Goal: Find specific page/section: Find specific page/section

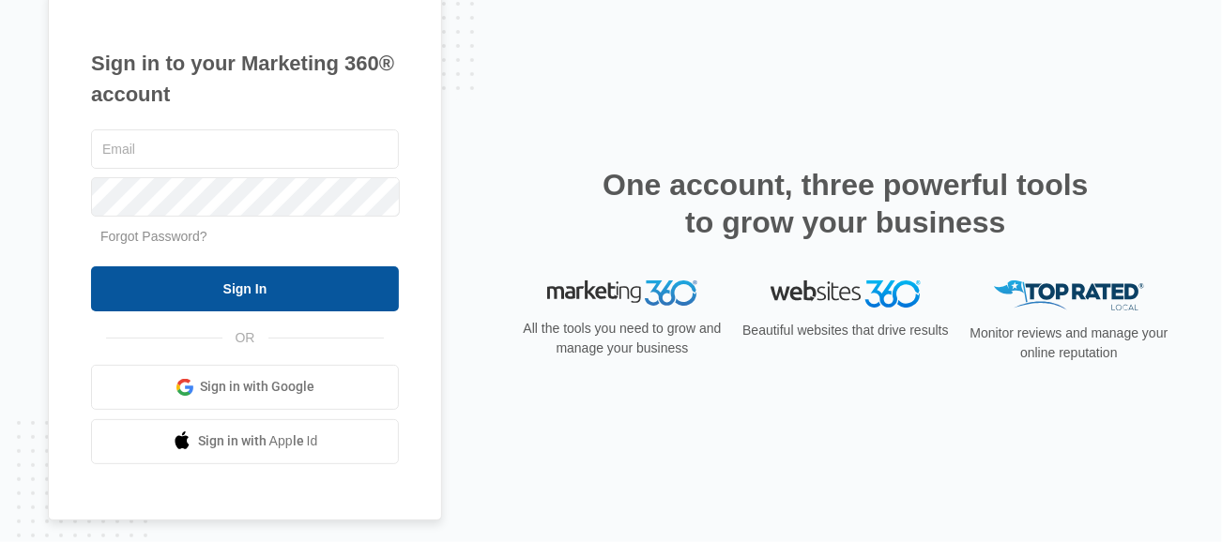
type input "[PERSON_NAME][EMAIL_ADDRESS][DOMAIN_NAME]"
click at [296, 275] on input "Sign In" at bounding box center [245, 288] width 308 height 45
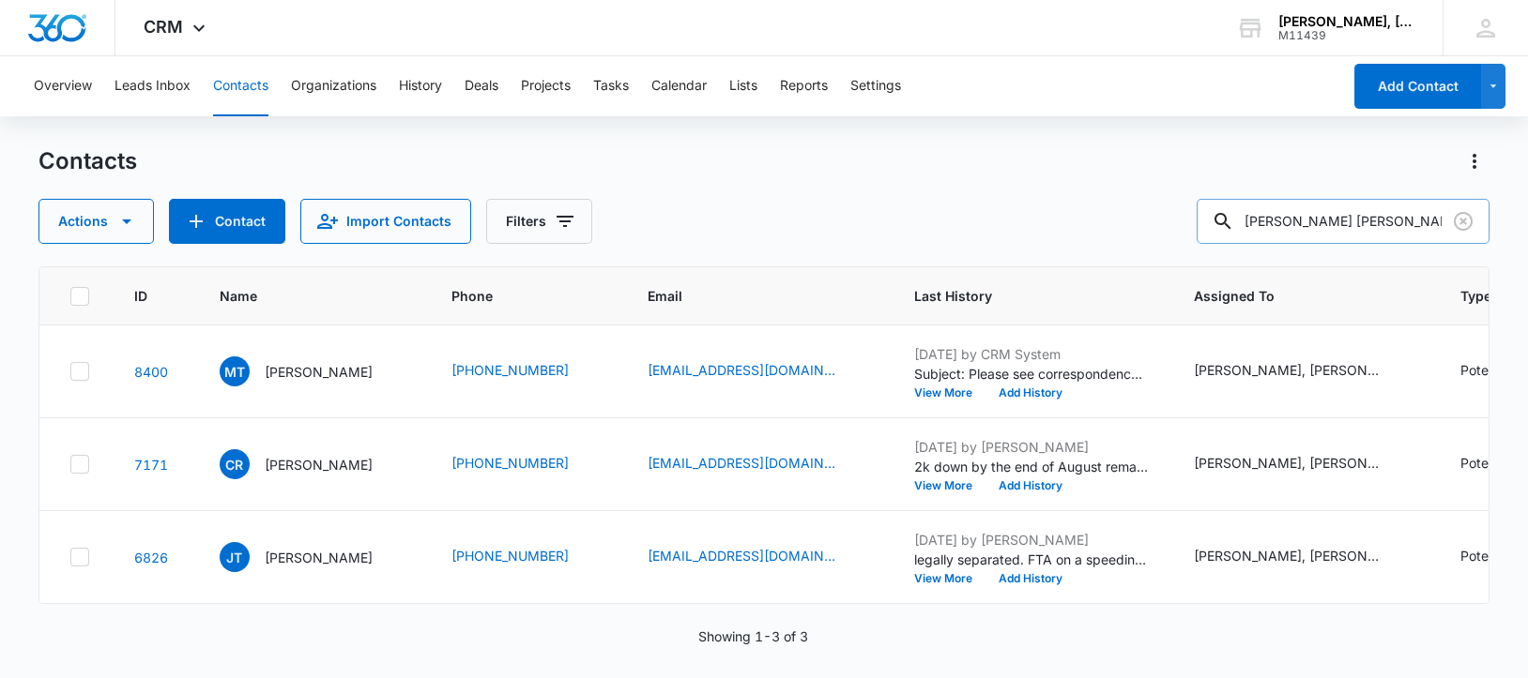
drag, startPoint x: 1261, startPoint y: 216, endPoint x: 1295, endPoint y: 221, distance: 34.1
click at [1295, 221] on div "[PERSON_NAME] [PERSON_NAME]" at bounding box center [1342, 221] width 293 height 45
drag, startPoint x: 1266, startPoint y: 219, endPoint x: 1469, endPoint y: 233, distance: 204.1
click at [1469, 233] on div "[PERSON_NAME] [PERSON_NAME]" at bounding box center [1342, 221] width 293 height 45
paste input "[PERSON_NAME]"
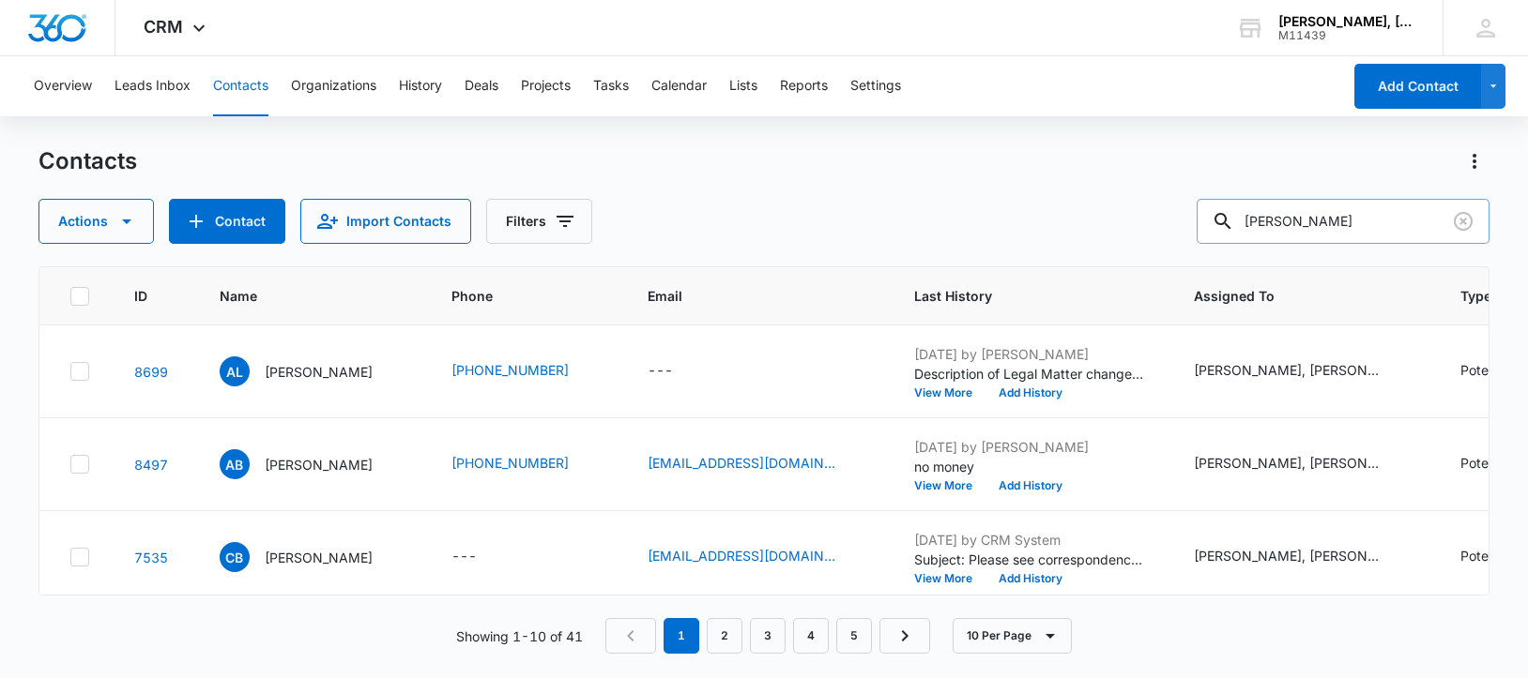
click at [1286, 218] on input "[PERSON_NAME]" at bounding box center [1342, 221] width 293 height 45
type input "[PERSON_NAME]"
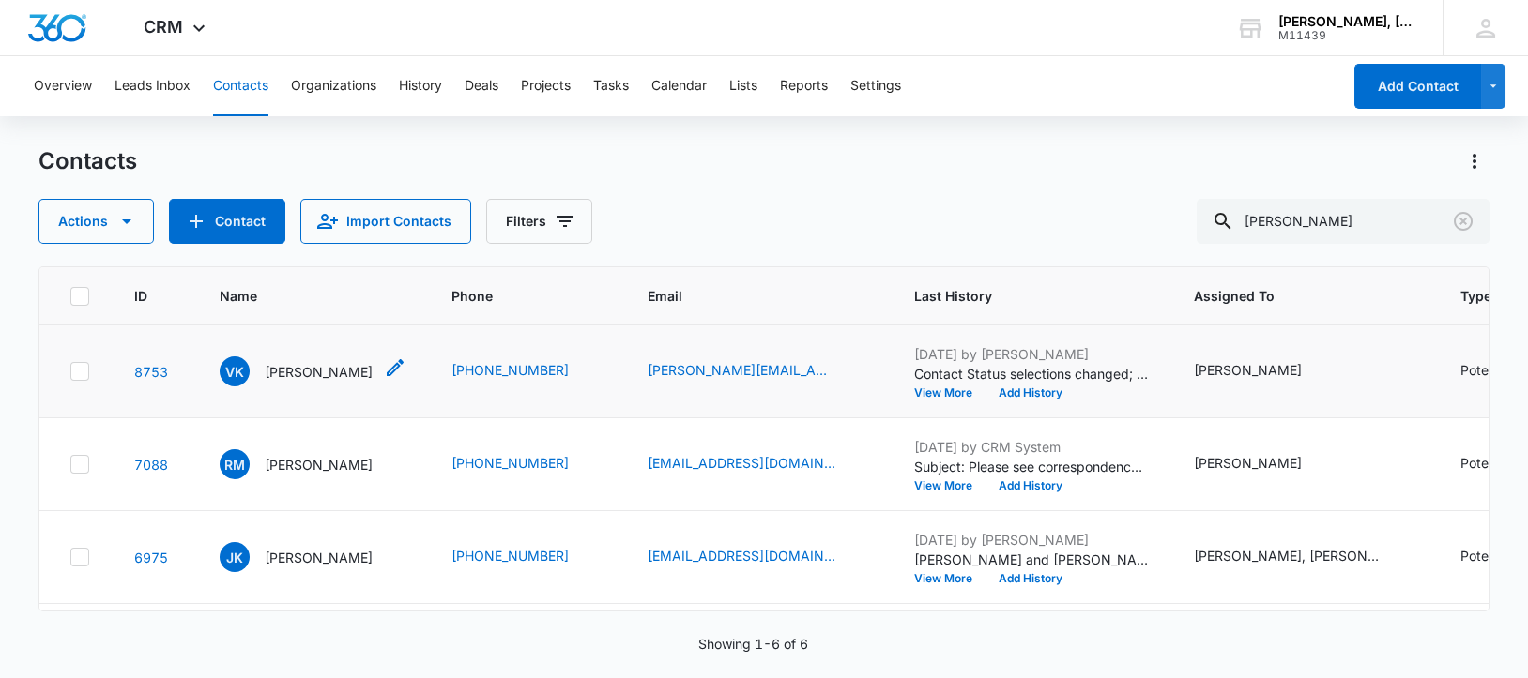
click at [297, 382] on p "[PERSON_NAME]" at bounding box center [319, 372] width 108 height 20
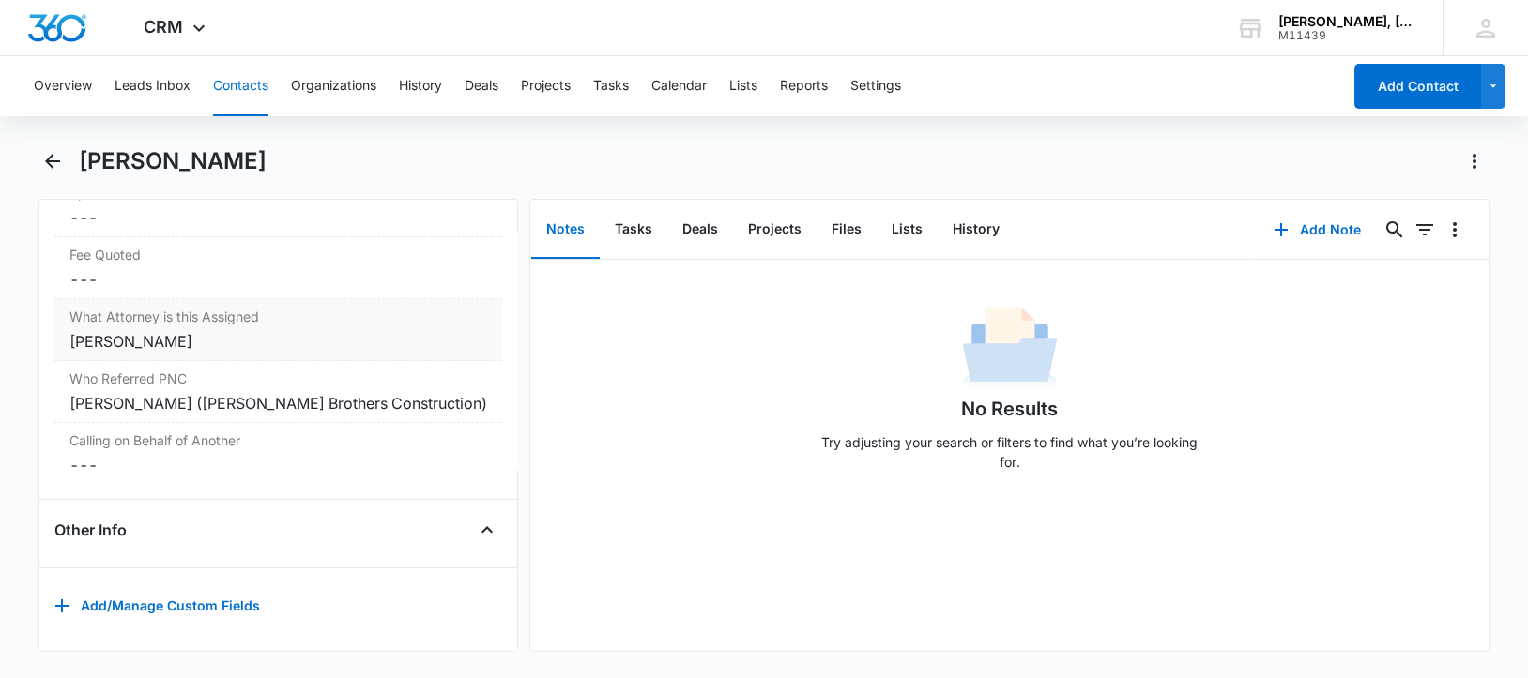
scroll to position [1887, 0]
click at [57, 161] on icon "Back" at bounding box center [52, 161] width 15 height 15
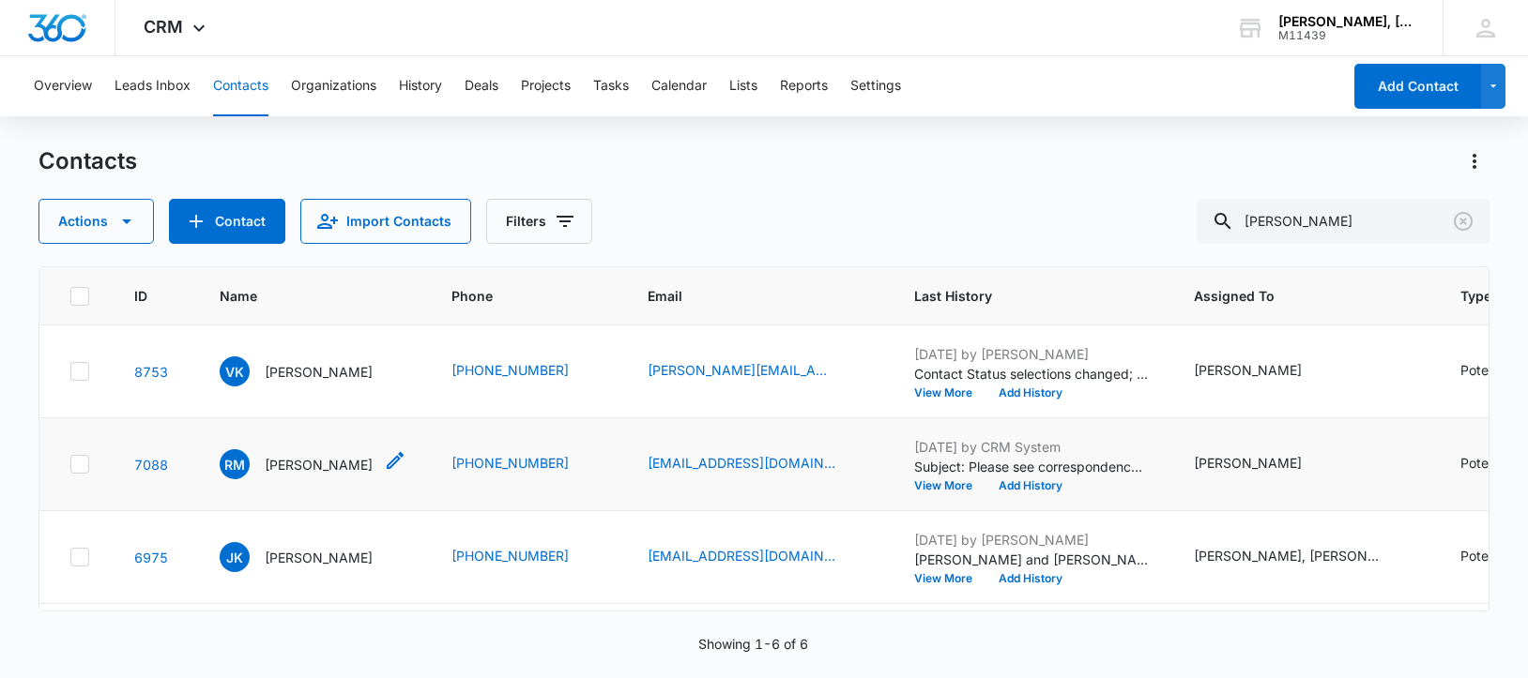
click at [289, 475] on p "[PERSON_NAME]" at bounding box center [319, 465] width 108 height 20
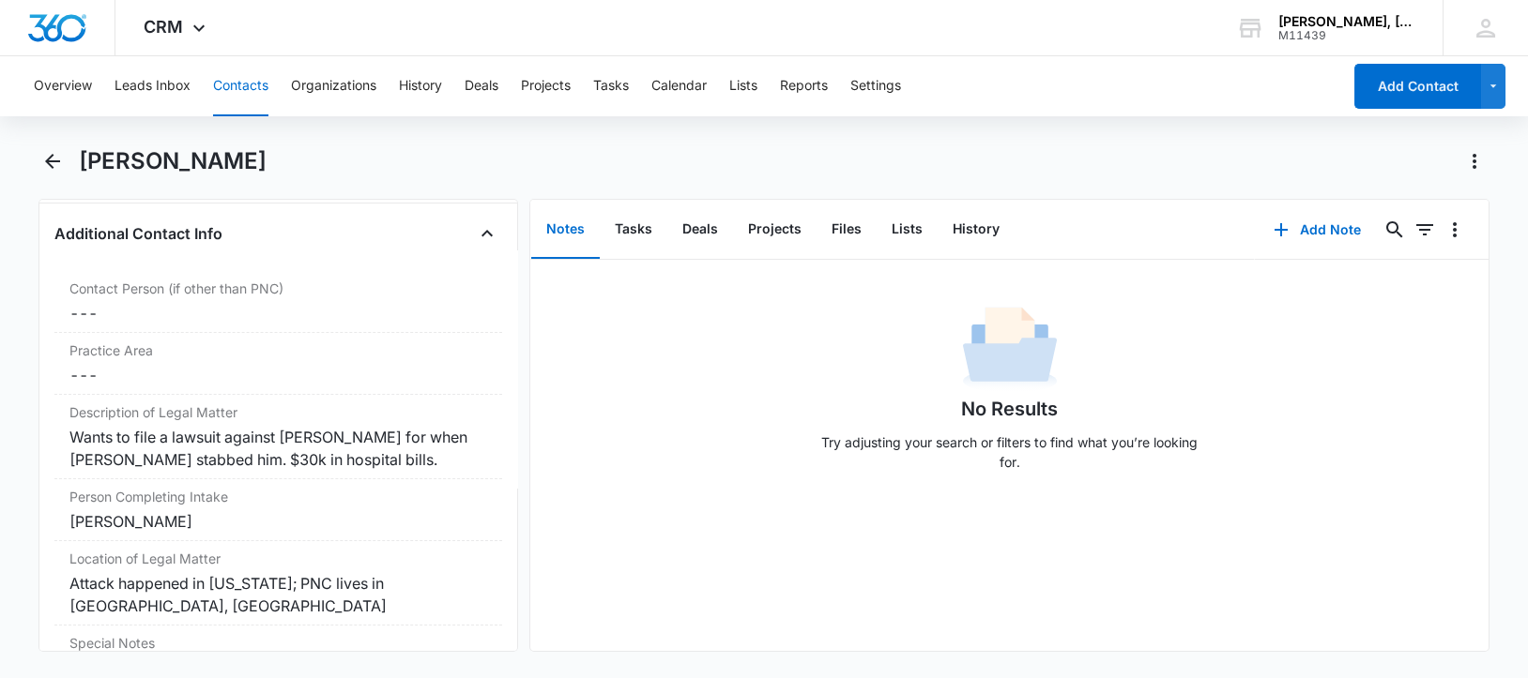
scroll to position [1408, 0]
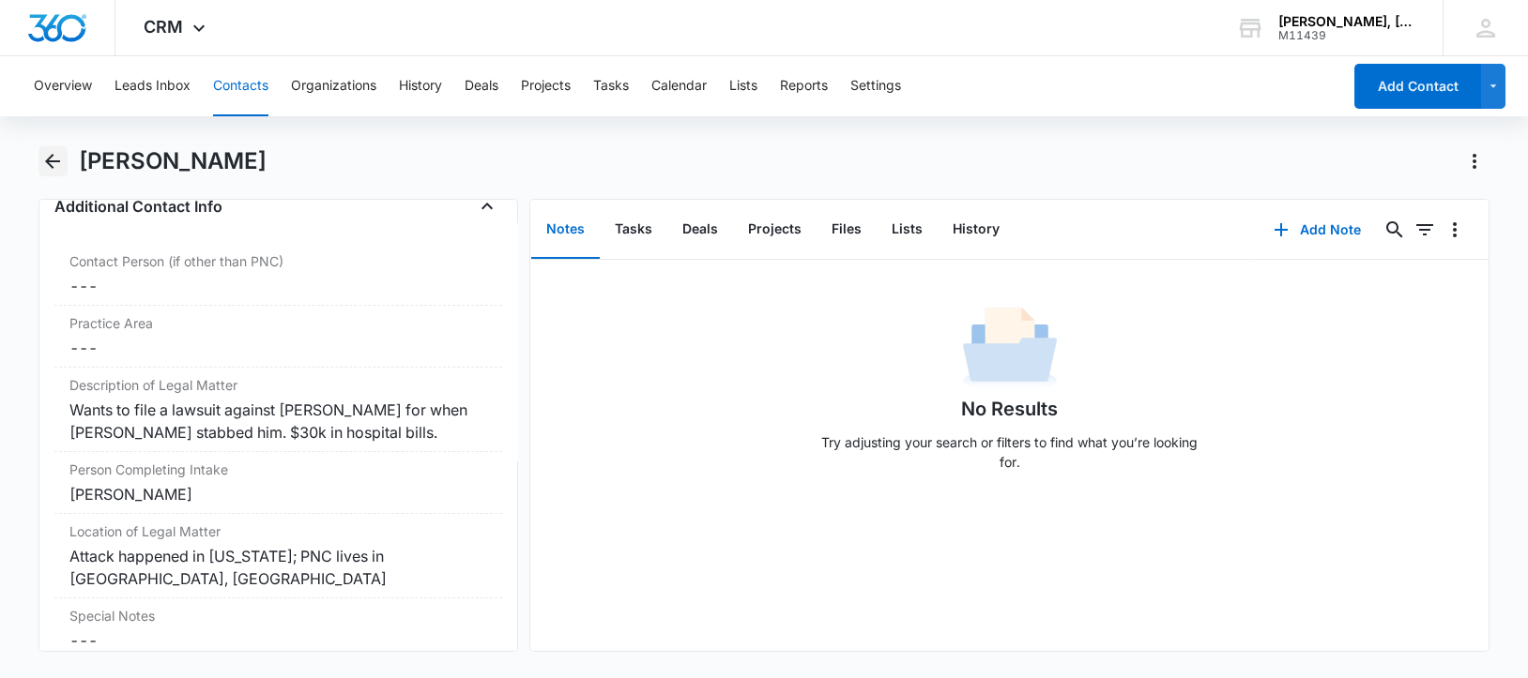
click at [60, 162] on icon "Back" at bounding box center [52, 161] width 23 height 23
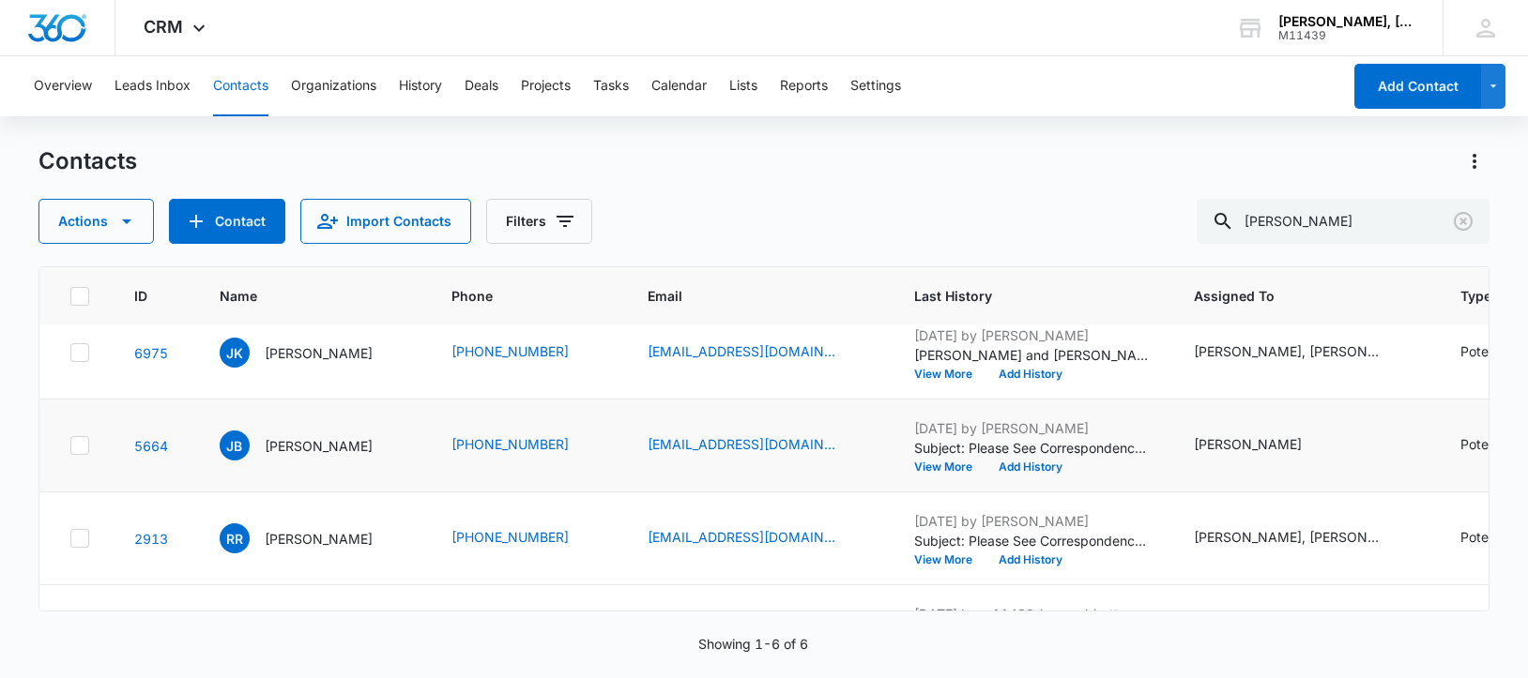
scroll to position [235, 0]
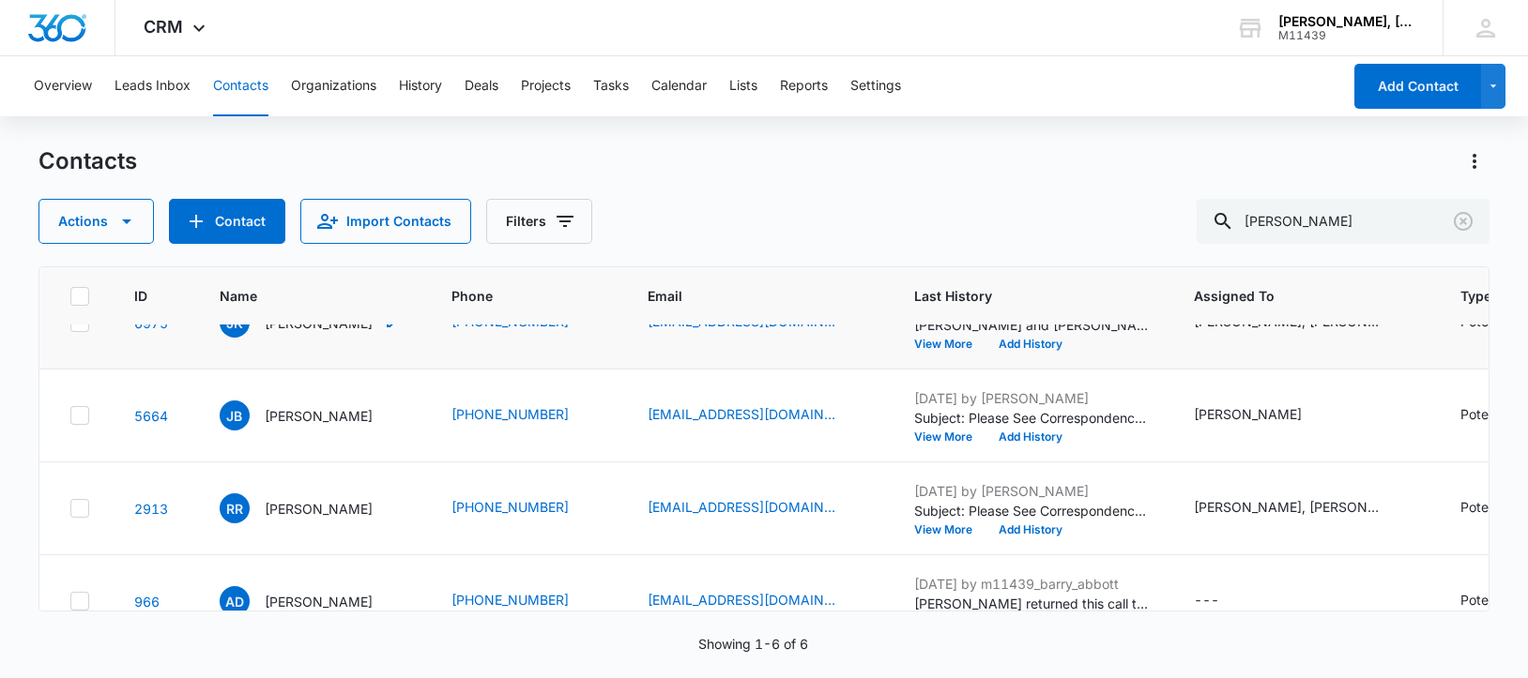
click at [314, 333] on p "[PERSON_NAME]" at bounding box center [319, 323] width 108 height 20
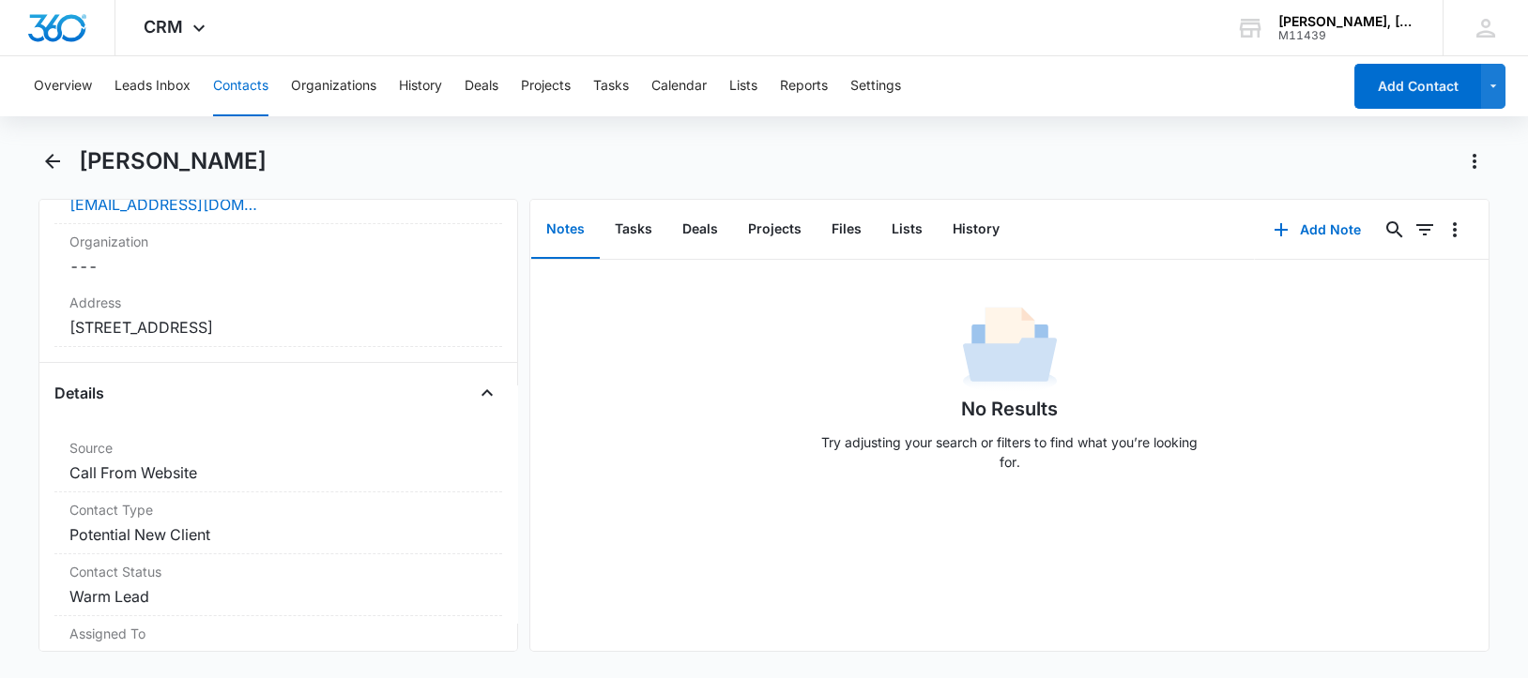
scroll to position [412, 0]
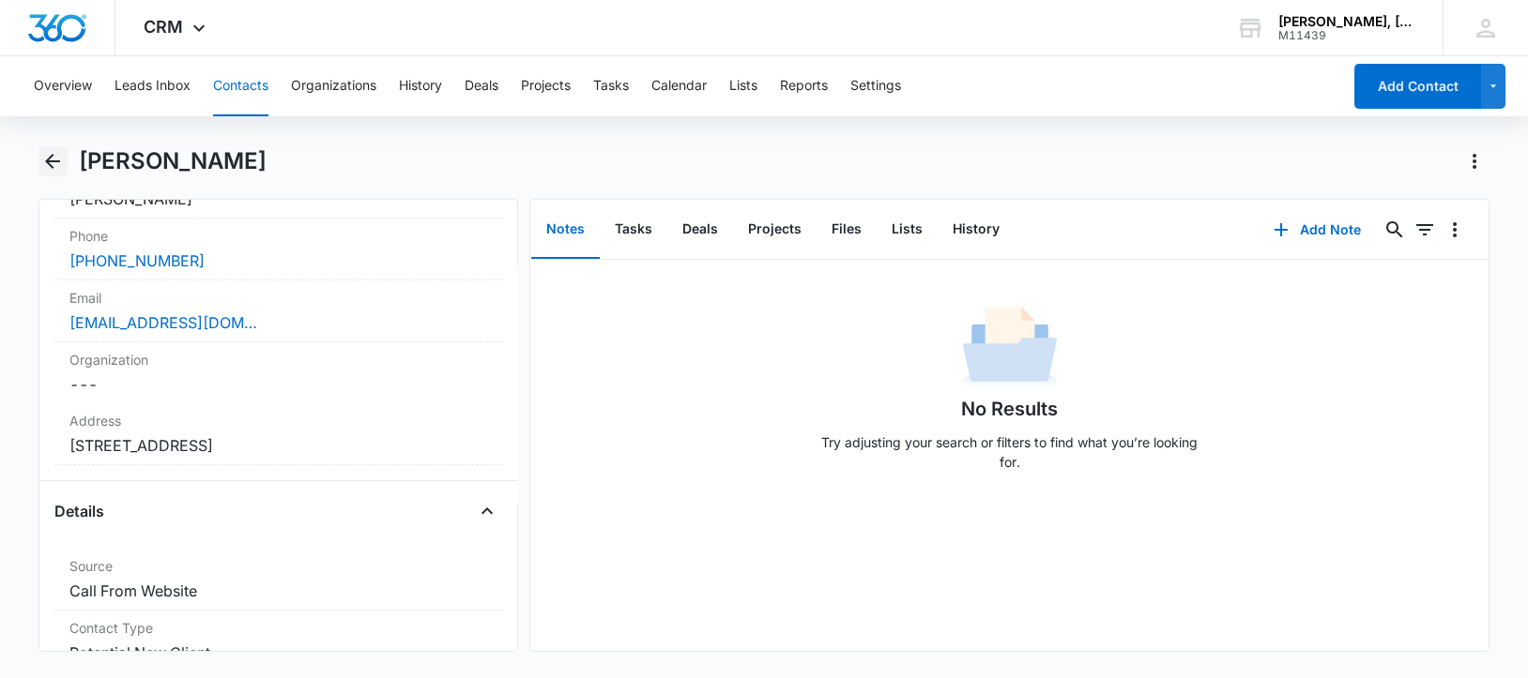
click at [58, 161] on icon "Back" at bounding box center [52, 161] width 15 height 15
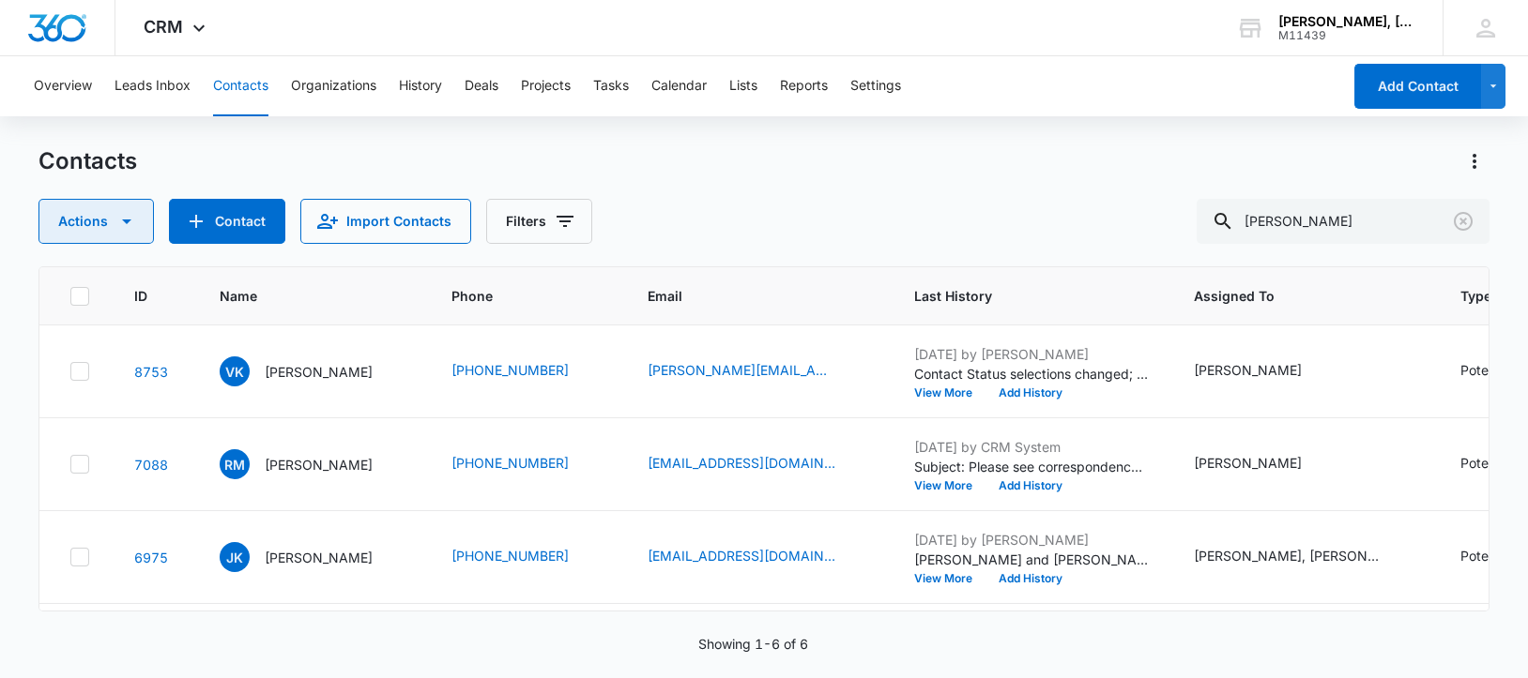
scroll to position [235, 0]
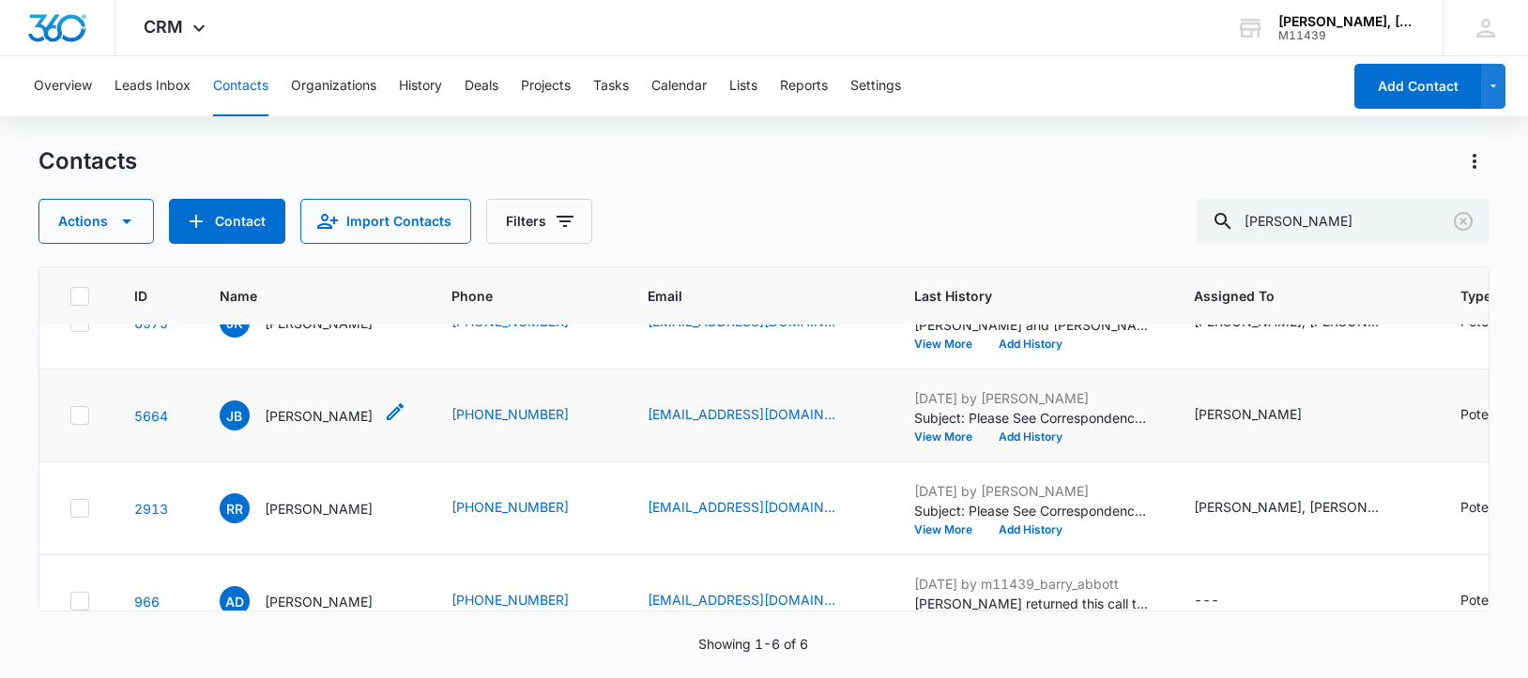
click at [312, 426] on p "[PERSON_NAME]" at bounding box center [319, 416] width 108 height 20
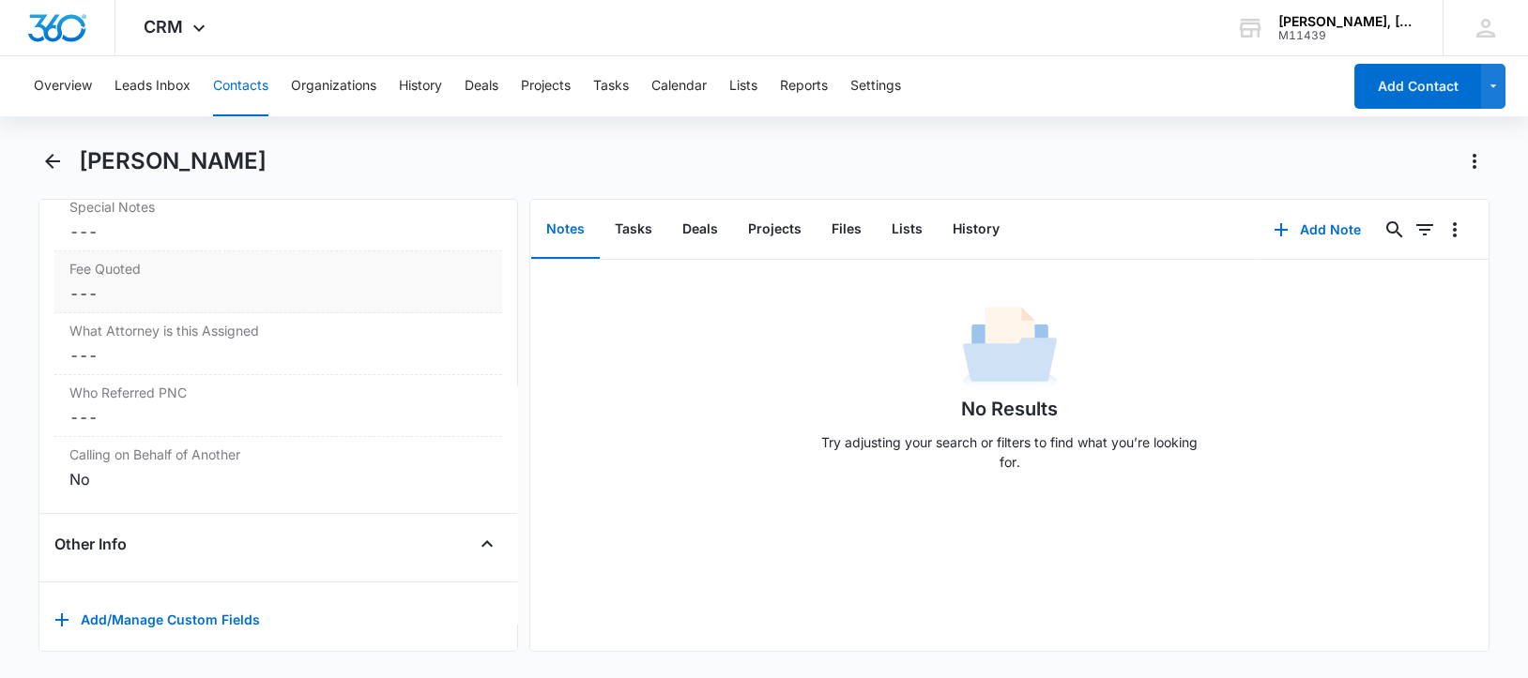
scroll to position [1963, 0]
click at [46, 153] on icon "Back" at bounding box center [52, 161] width 23 height 23
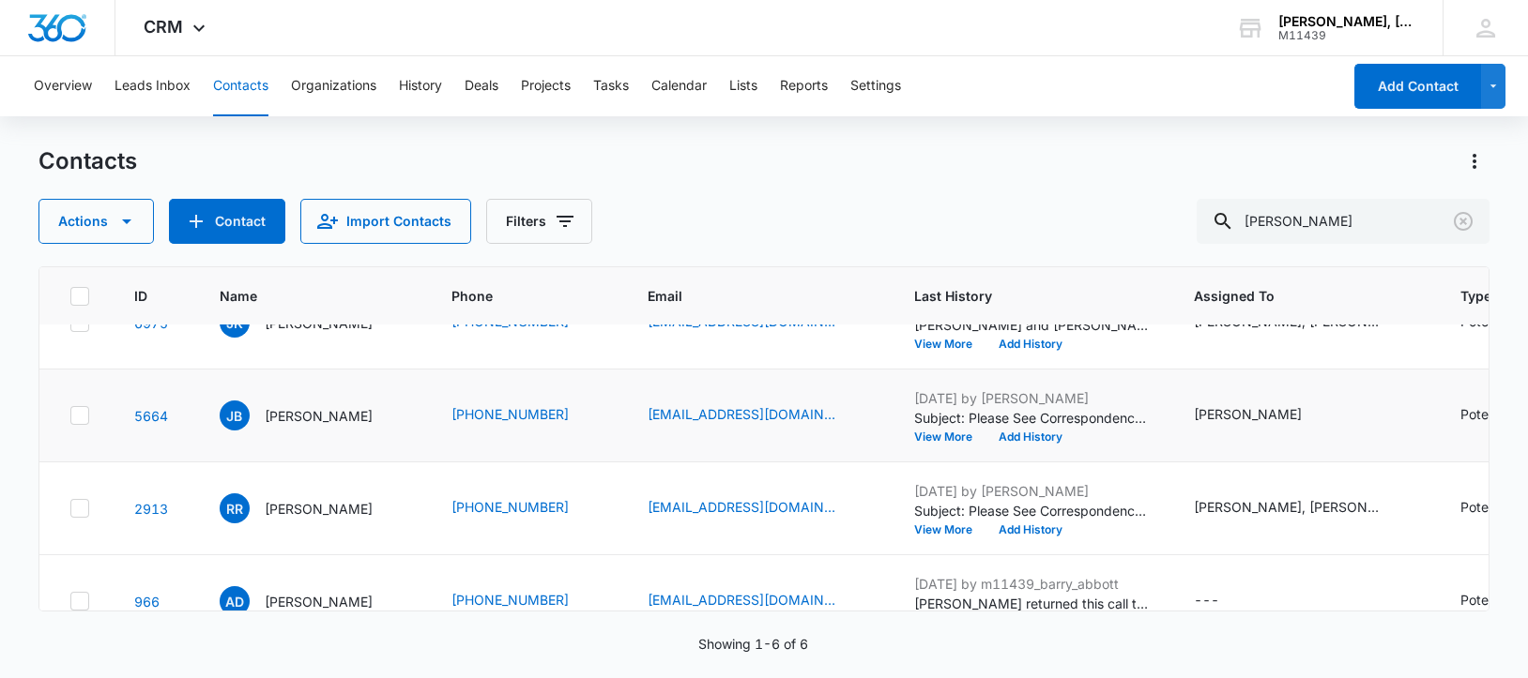
scroll to position [352, 0]
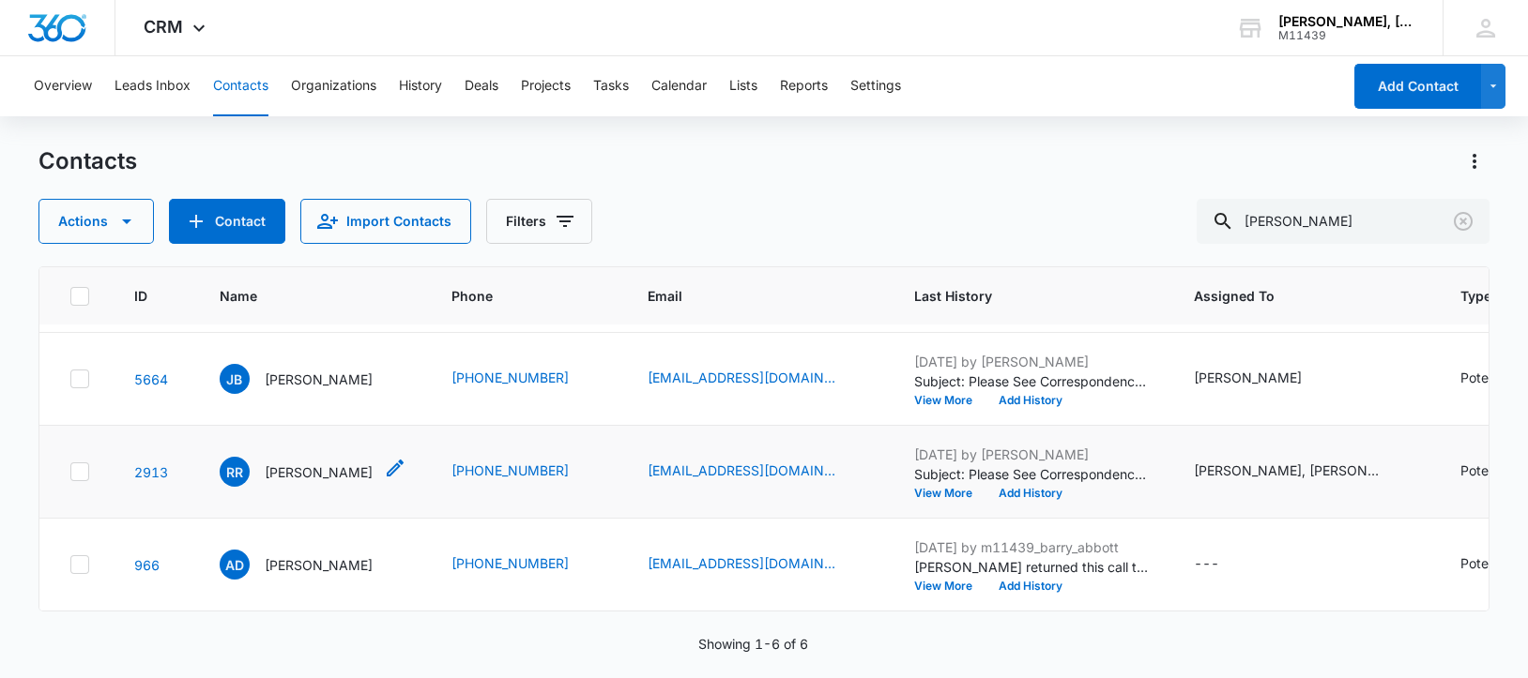
click at [307, 482] on p "[PERSON_NAME]" at bounding box center [319, 473] width 108 height 20
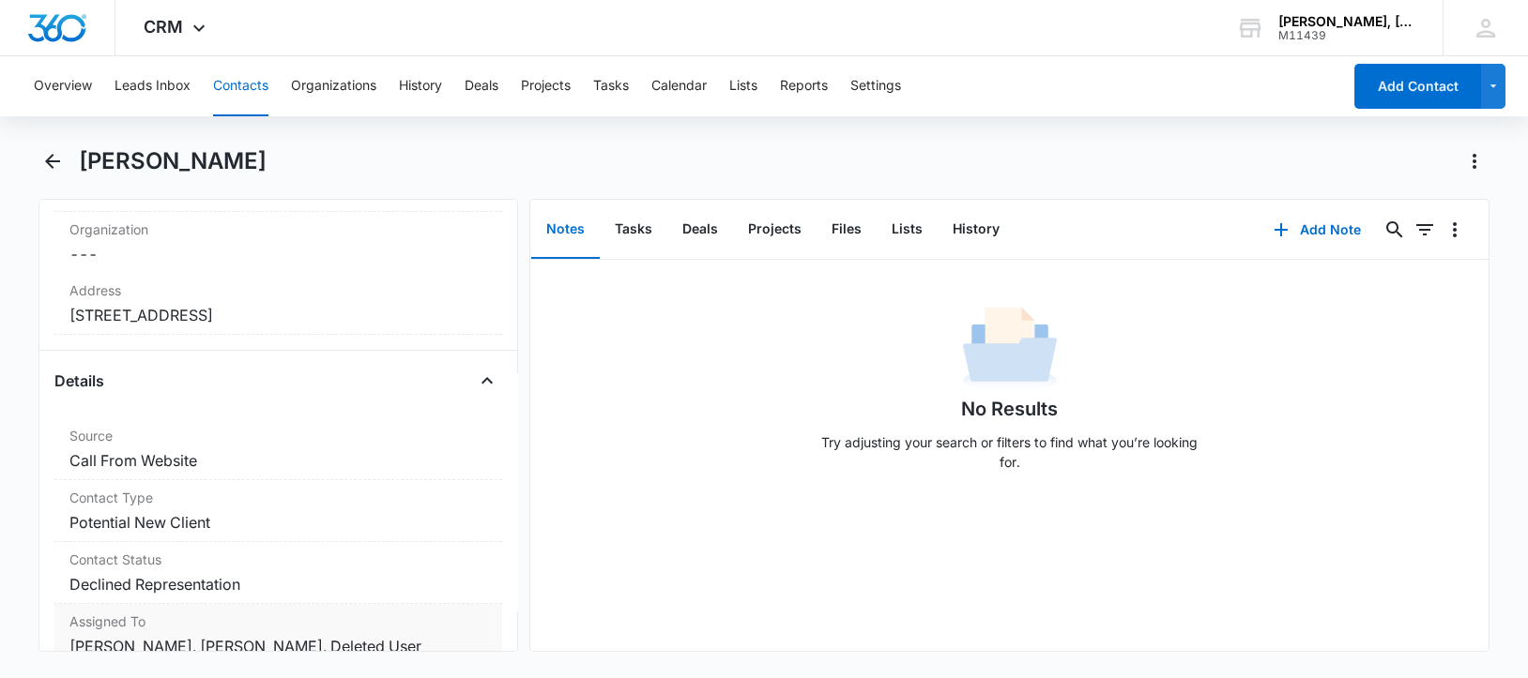
scroll to position [506, 0]
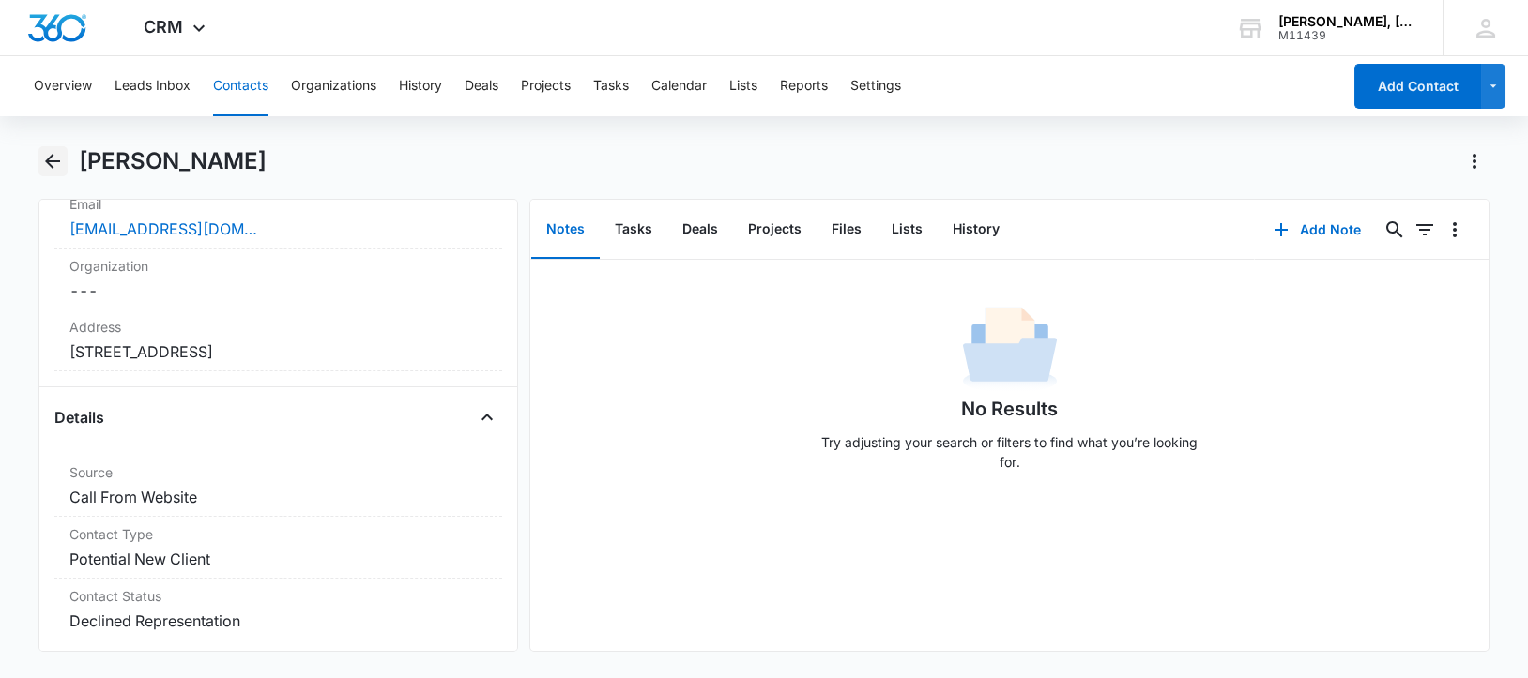
click at [53, 164] on icon "Back" at bounding box center [52, 161] width 23 height 23
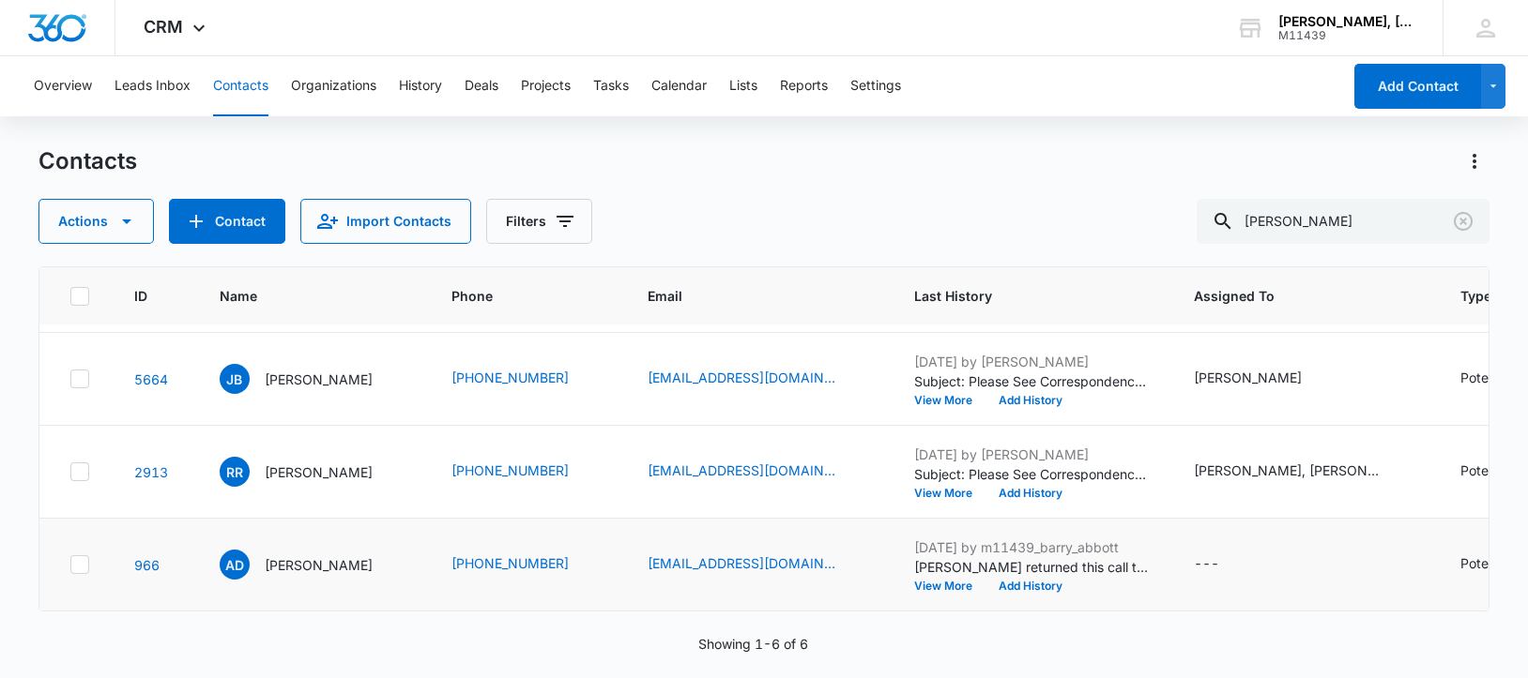
scroll to position [453, 0]
click at [289, 556] on p "[PERSON_NAME]" at bounding box center [319, 566] width 108 height 20
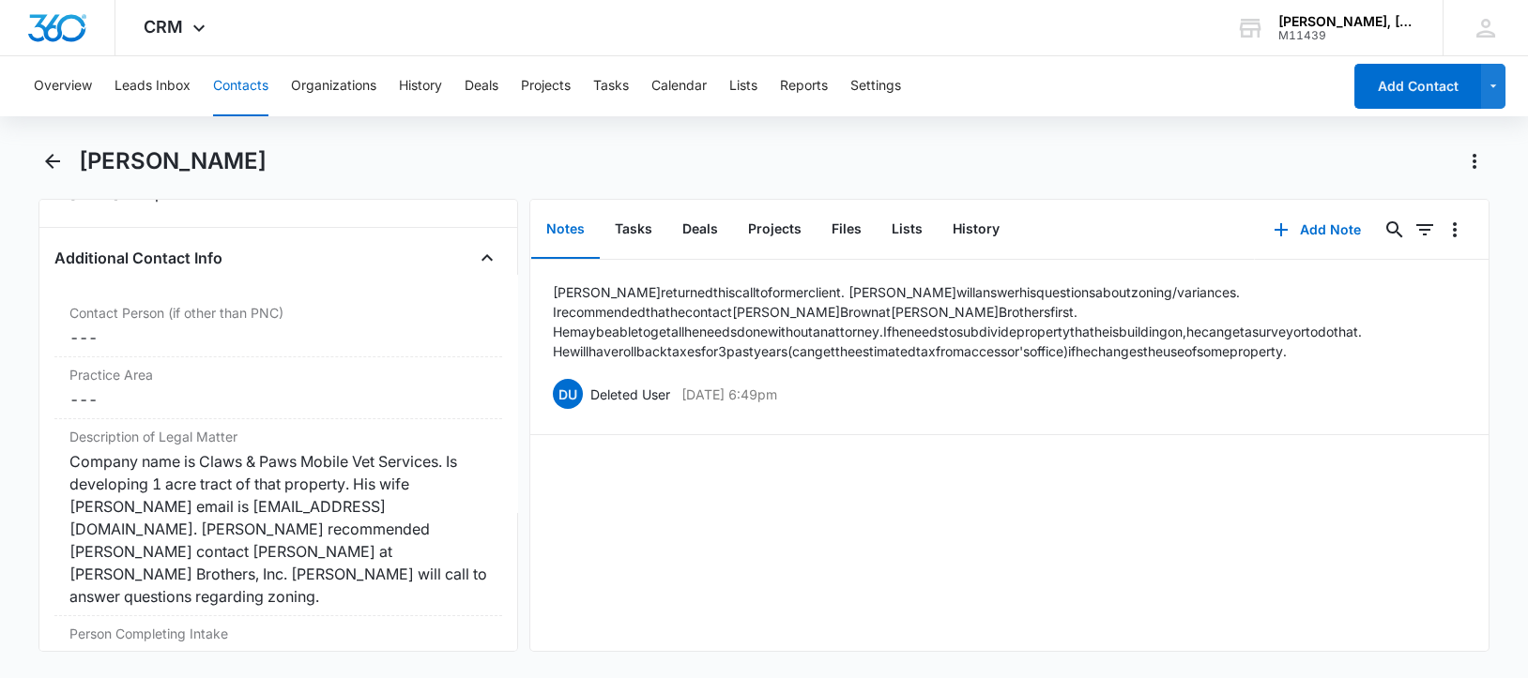
scroll to position [1408, 0]
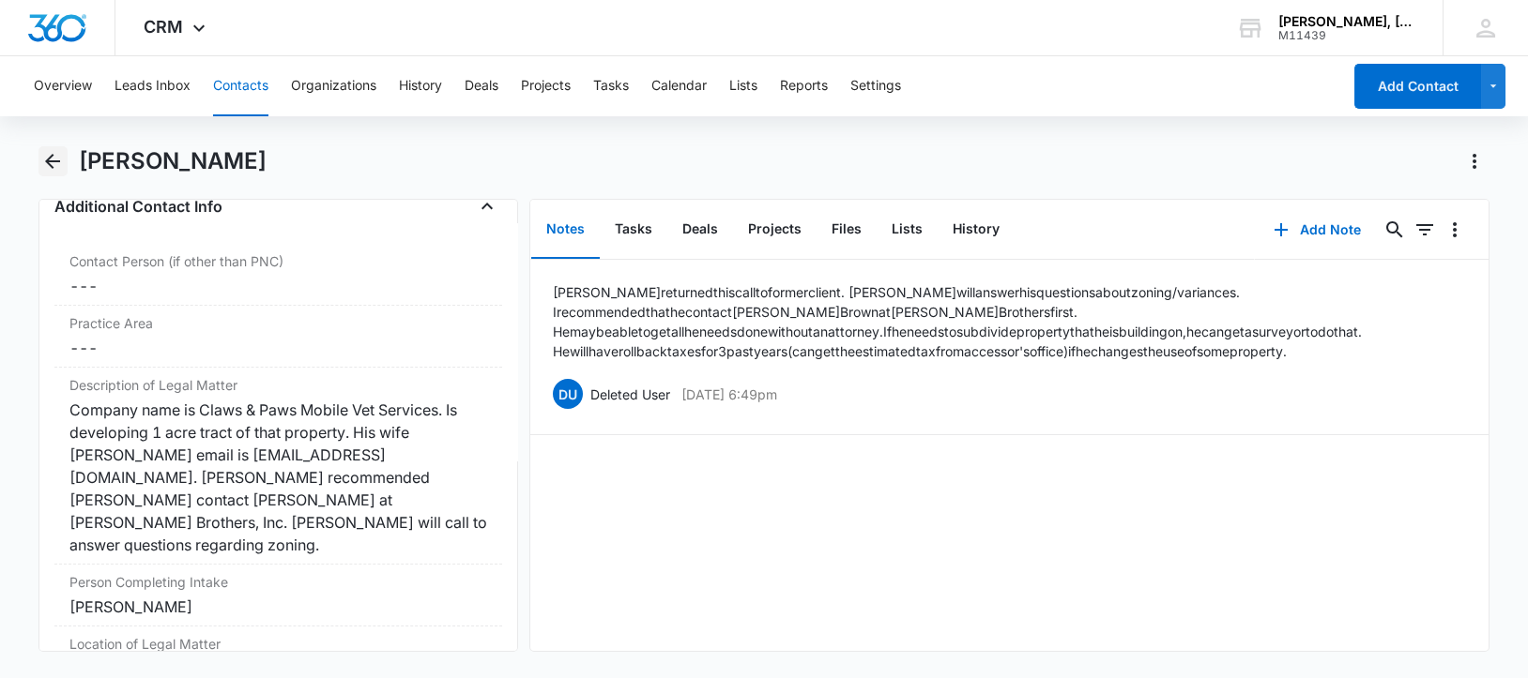
click at [53, 169] on icon "Back" at bounding box center [52, 161] width 23 height 23
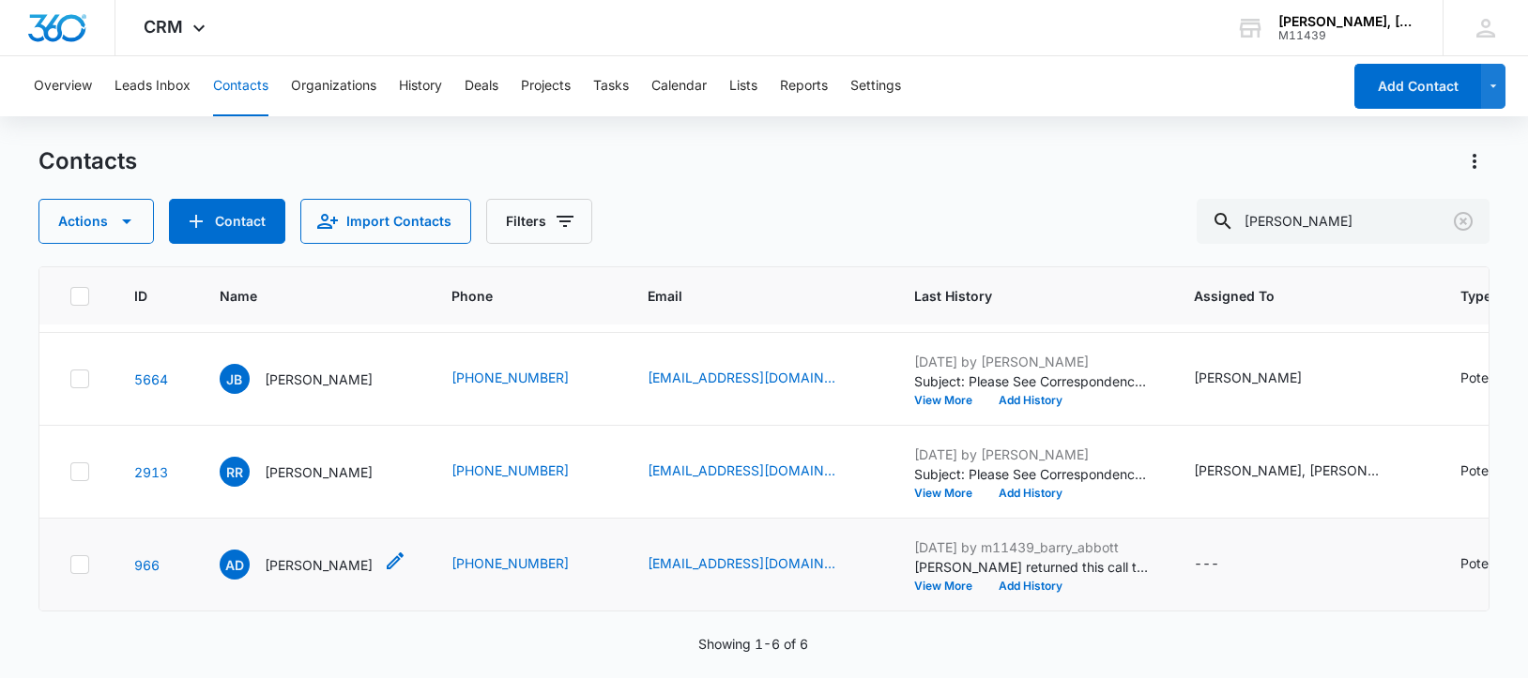
scroll to position [219, 0]
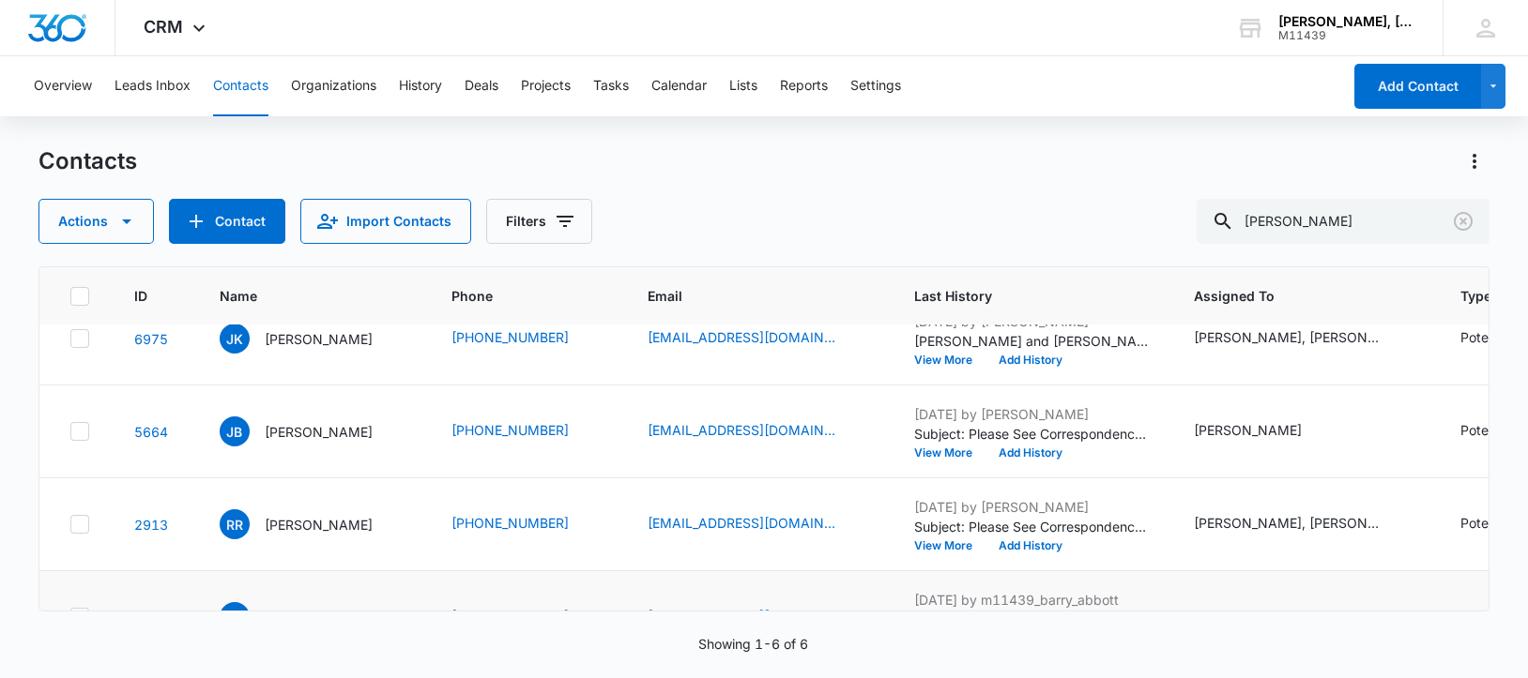
click at [281, 442] on p "[PERSON_NAME]" at bounding box center [319, 432] width 108 height 20
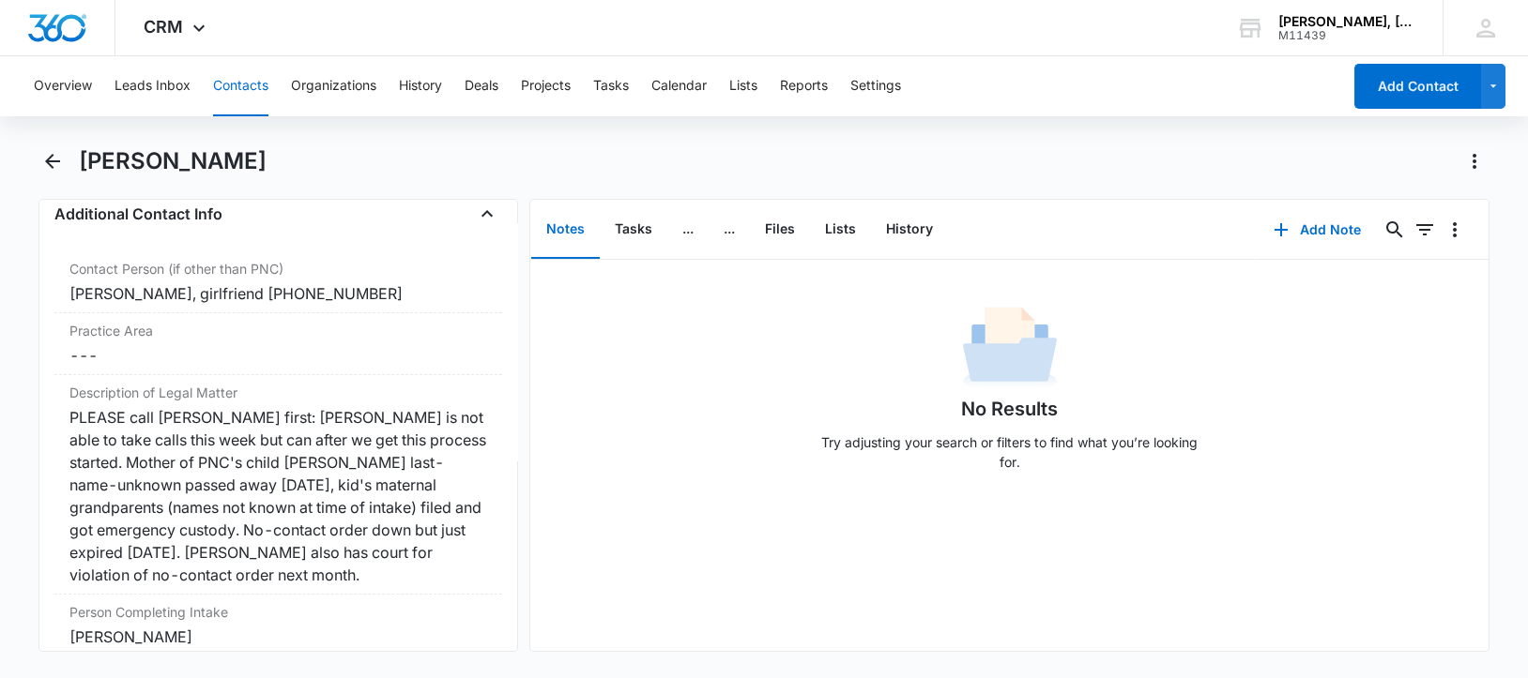
scroll to position [1524, 0]
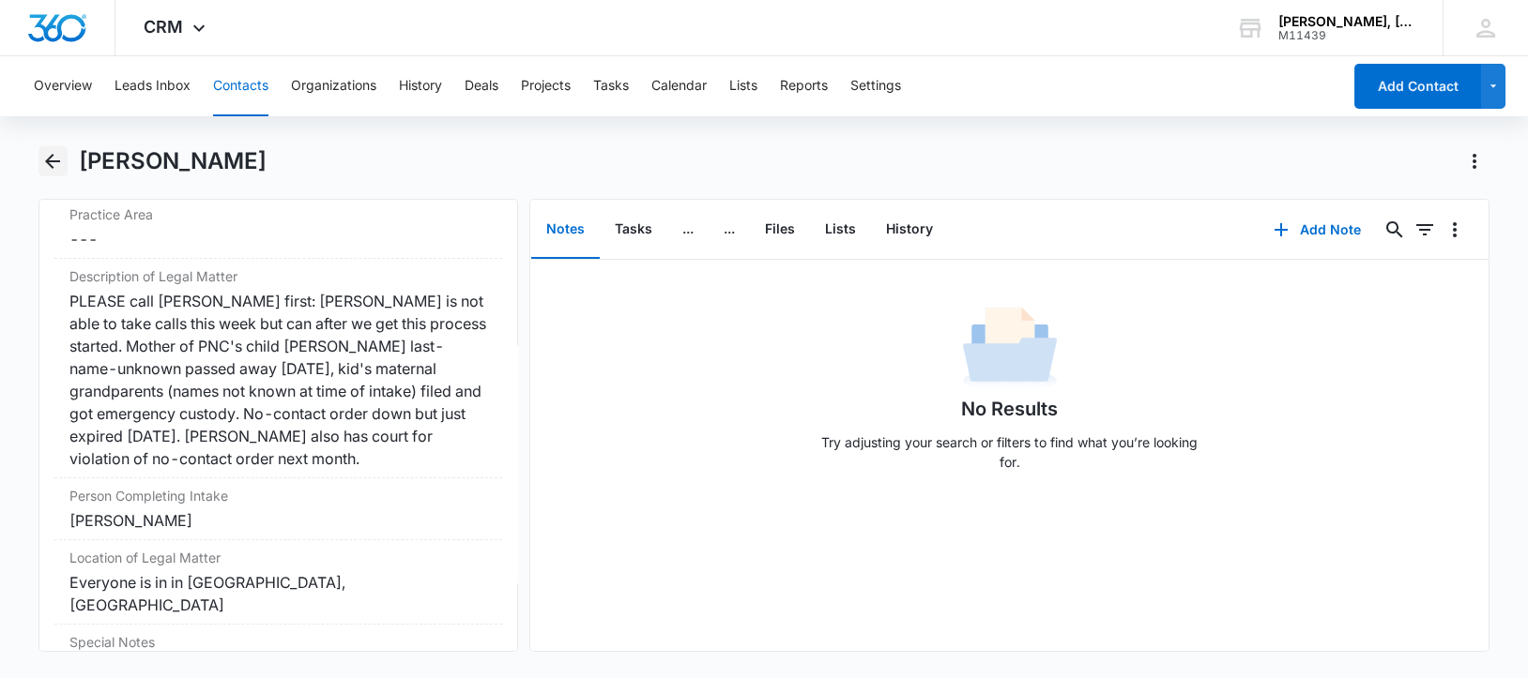
click at [52, 160] on icon "Back" at bounding box center [52, 161] width 23 height 23
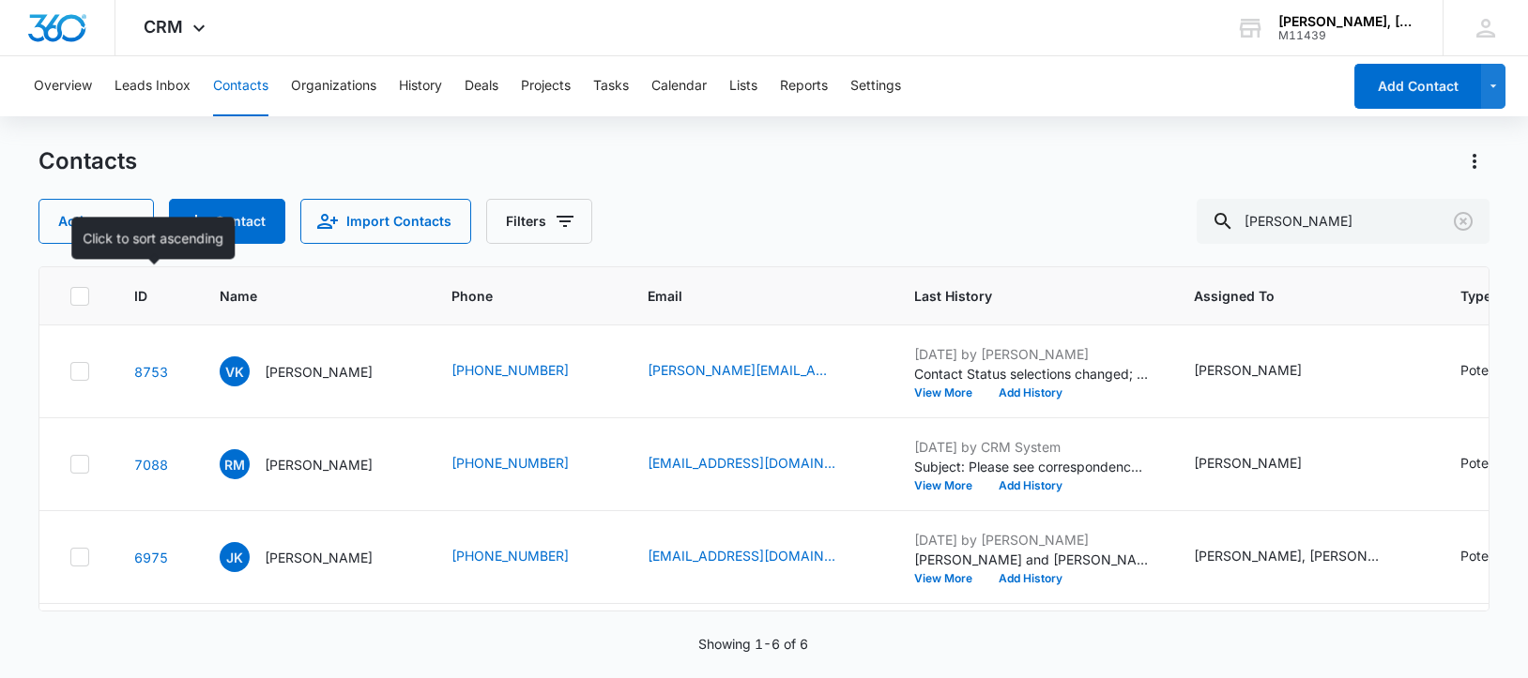
scroll to position [219, 0]
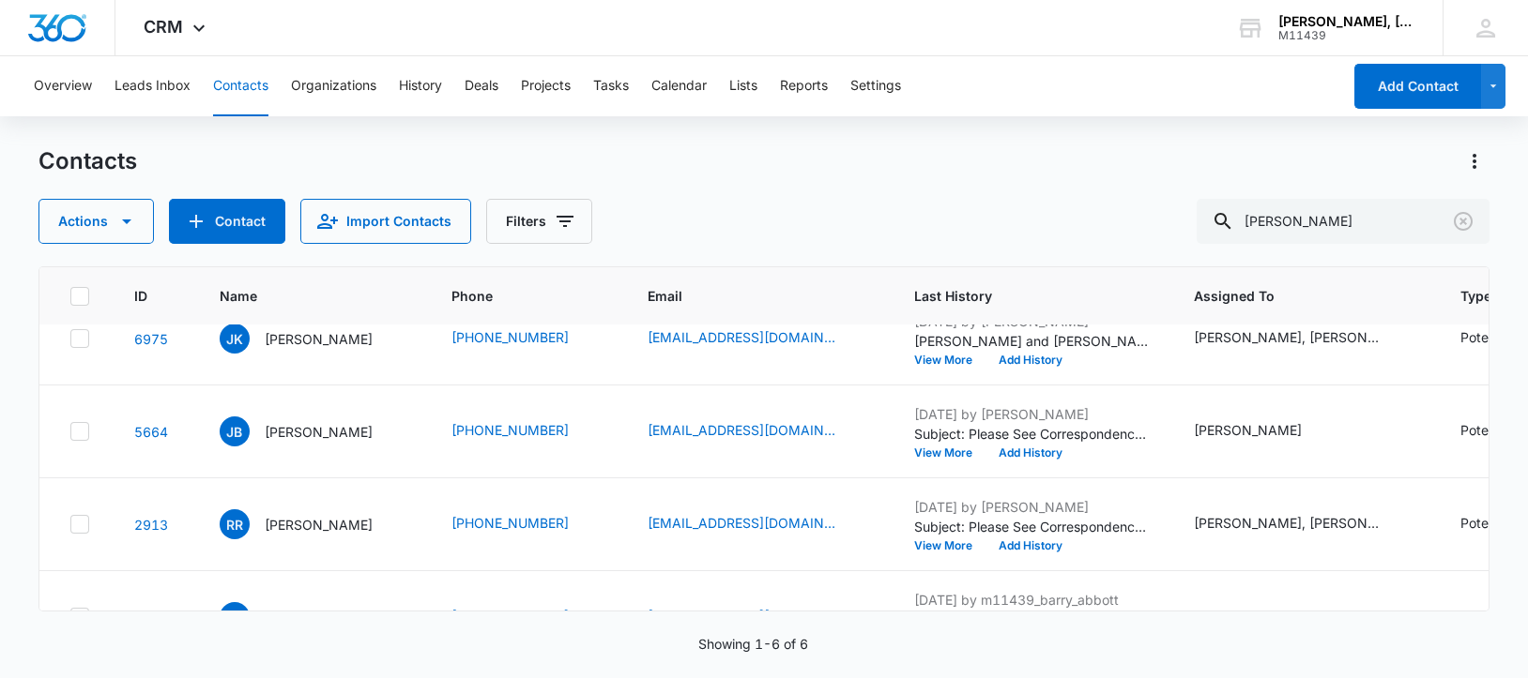
click at [914, 459] on button "View More" at bounding box center [949, 453] width 71 height 11
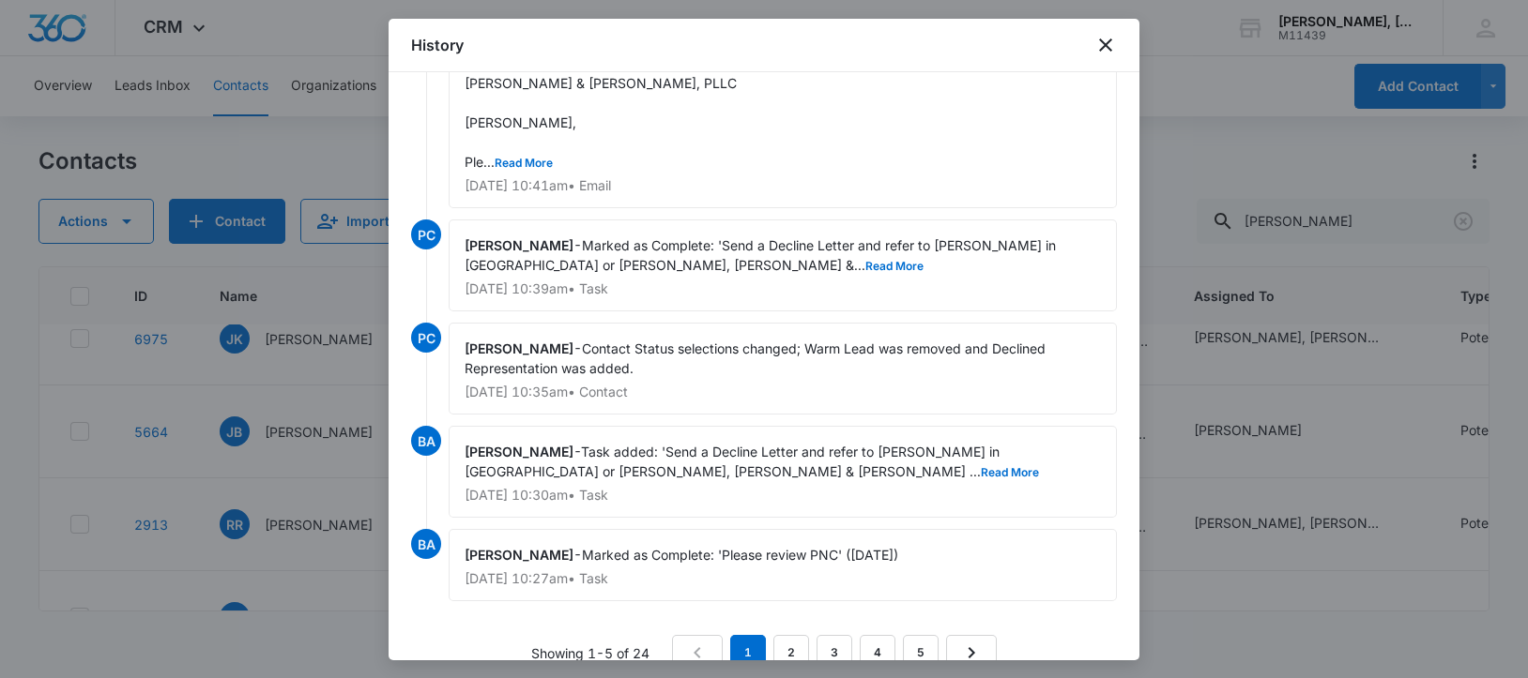
scroll to position [88, 0]
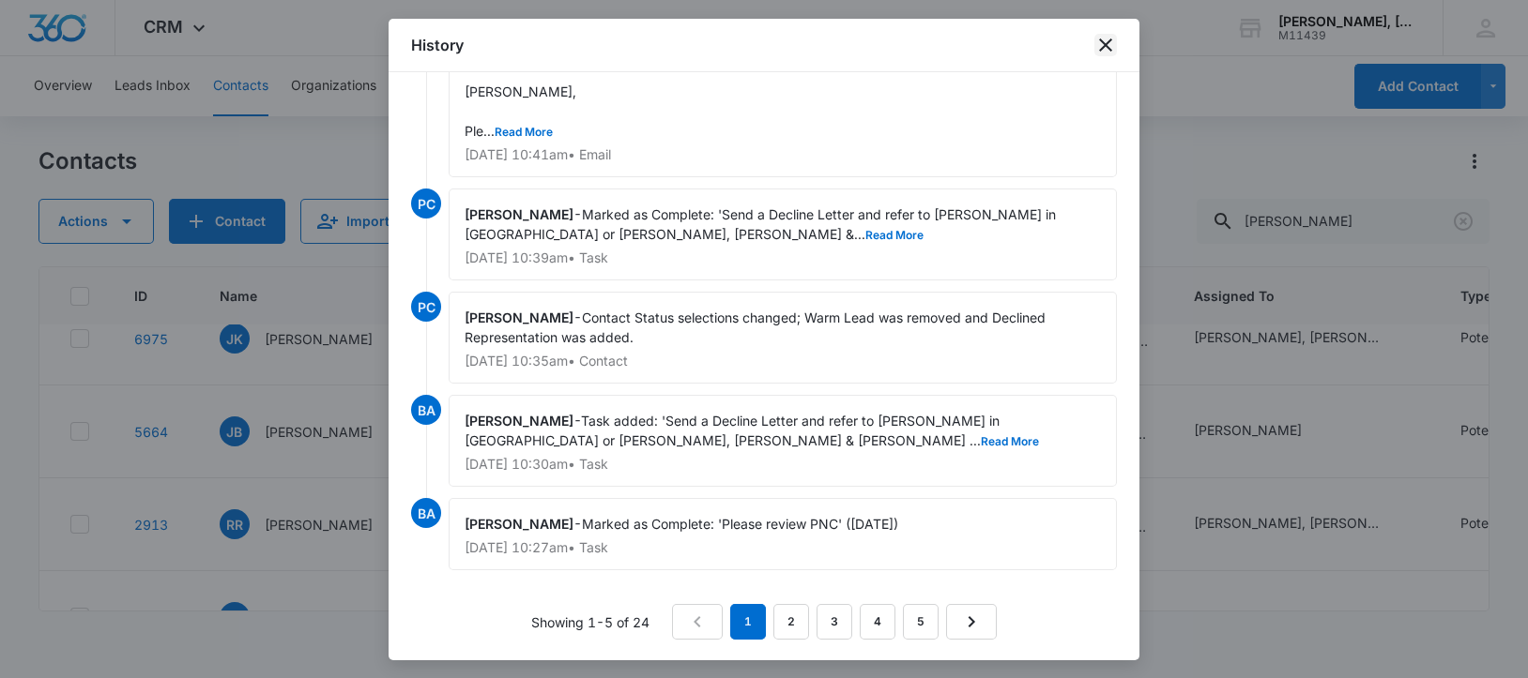
click at [1106, 41] on icon "close" at bounding box center [1105, 45] width 23 height 23
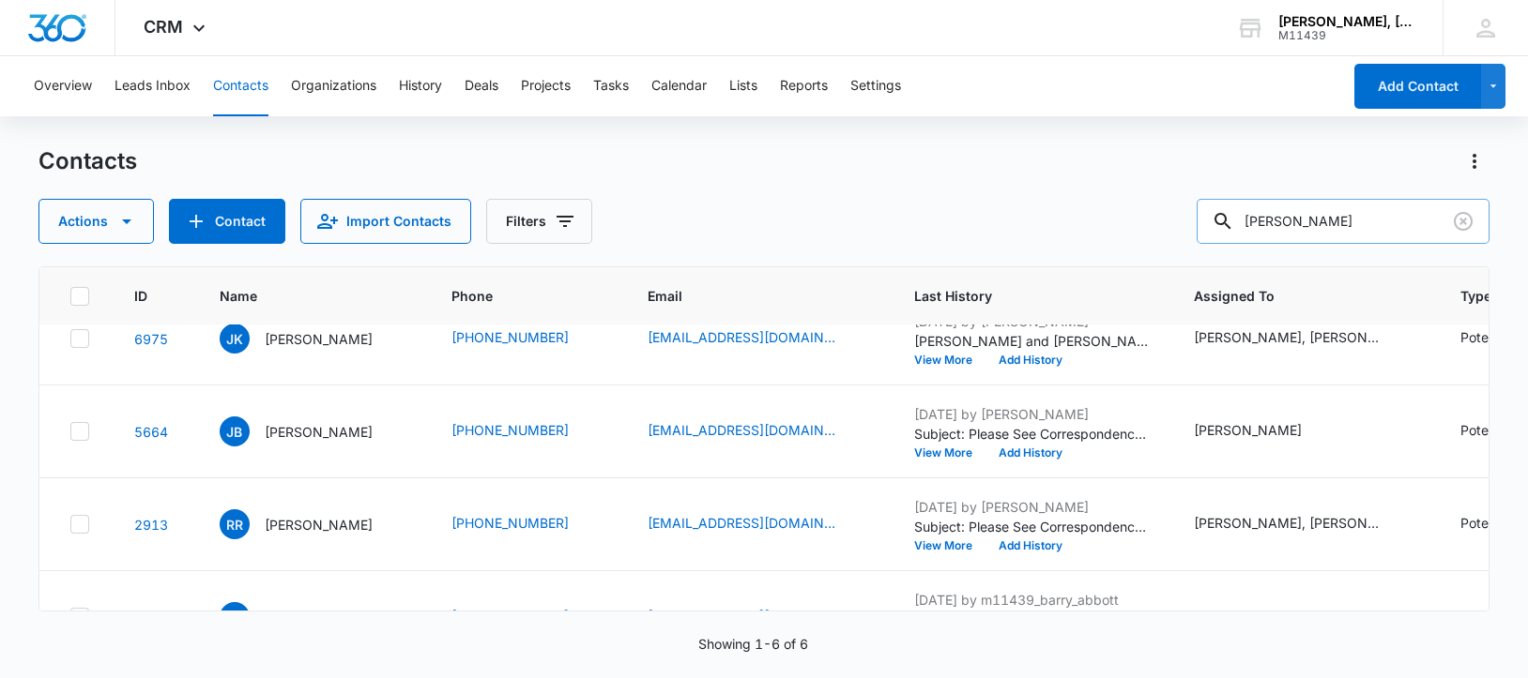
drag, startPoint x: 1393, startPoint y: 218, endPoint x: 1255, endPoint y: 217, distance: 137.9
click at [1255, 217] on div "[PERSON_NAME]" at bounding box center [1342, 221] width 293 height 45
paste input "[PERSON_NAME]"
type input "[PERSON_NAME]"
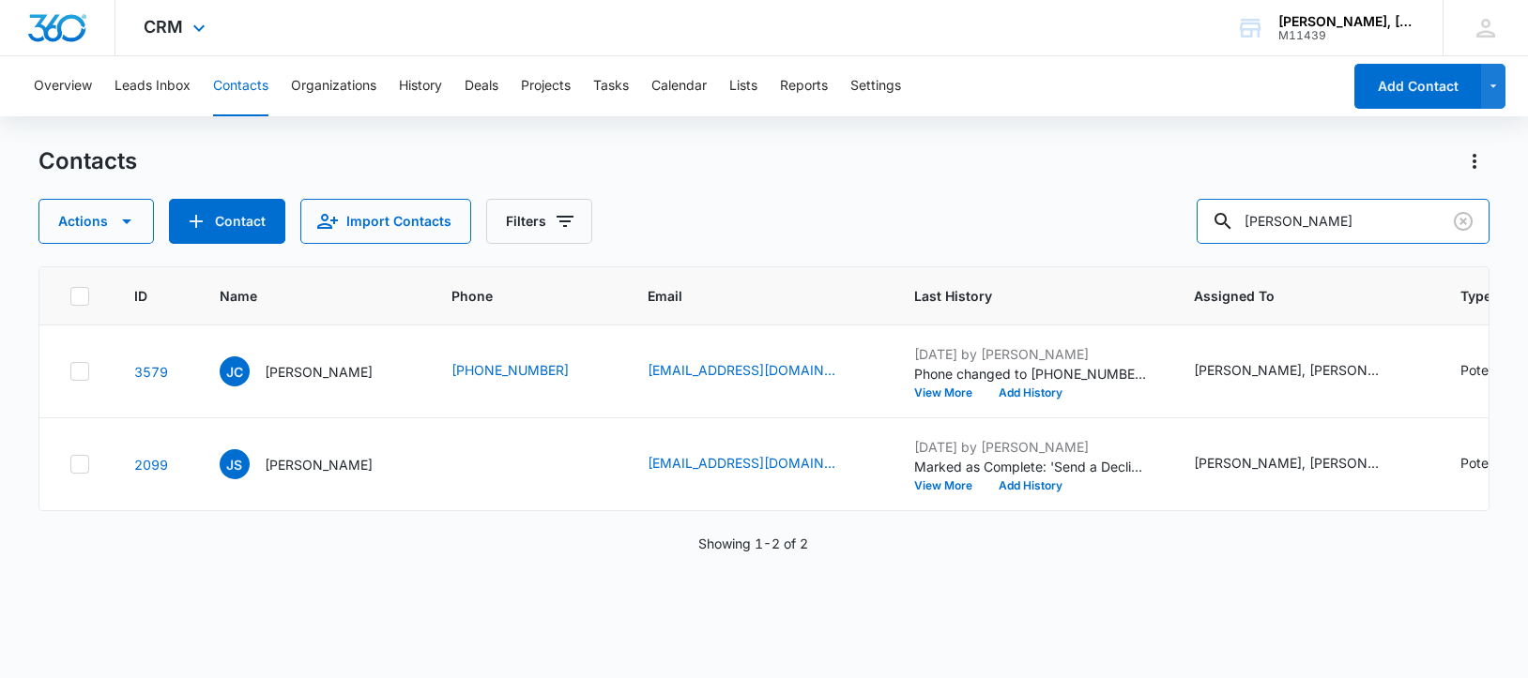
scroll to position [0, 0]
